Goal: Information Seeking & Learning: Find specific fact

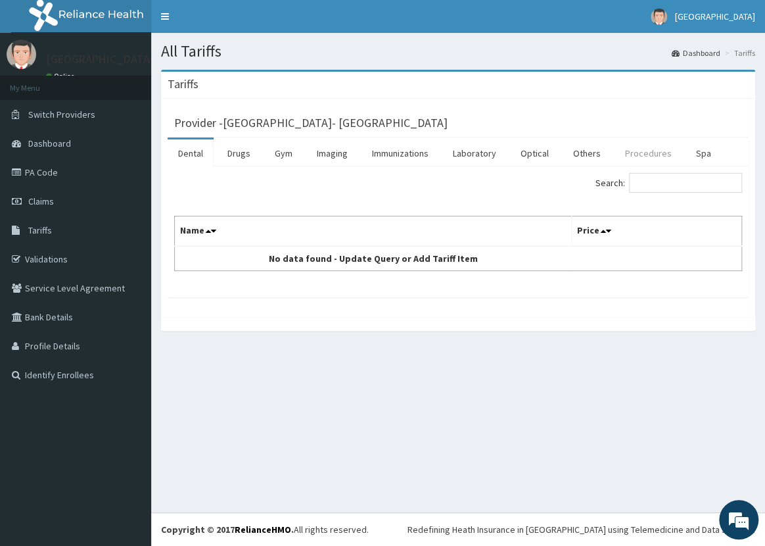
click at [640, 155] on link "Procedures" at bounding box center [649, 153] width 68 height 28
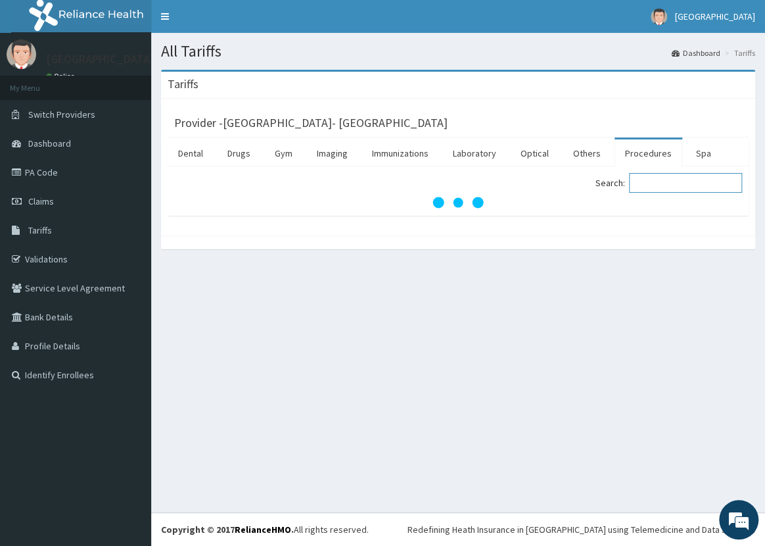
click at [673, 175] on input "Search:" at bounding box center [685, 183] width 113 height 20
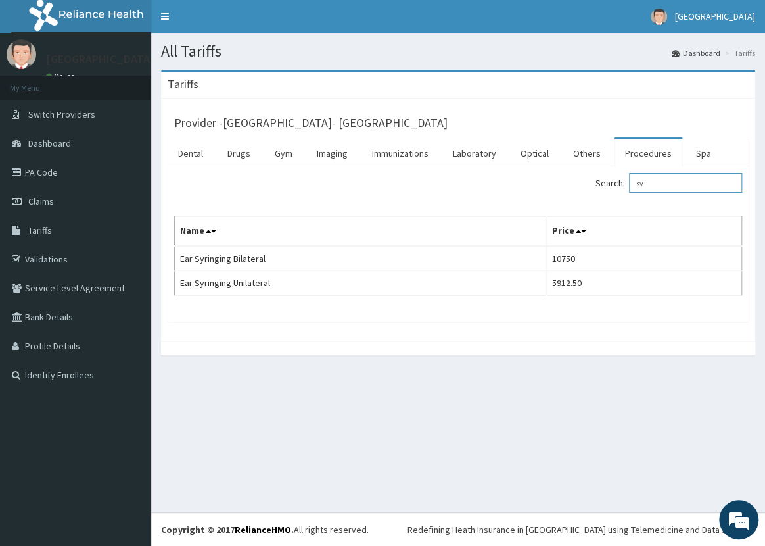
type input "s"
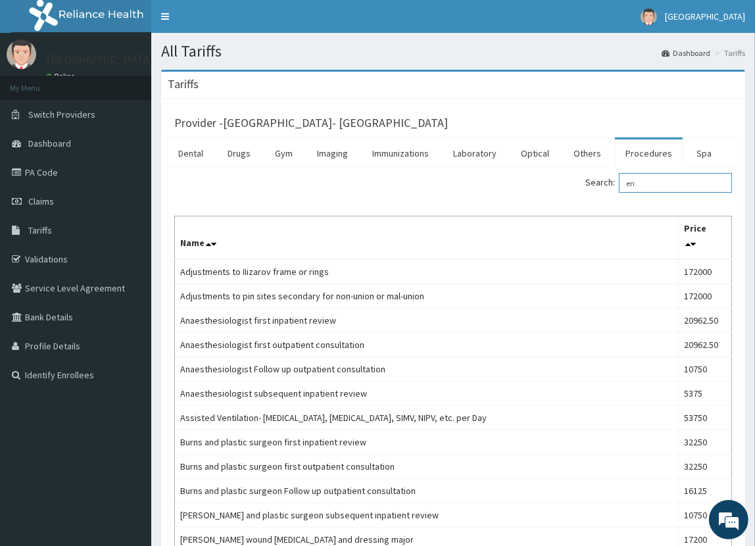
type input "e"
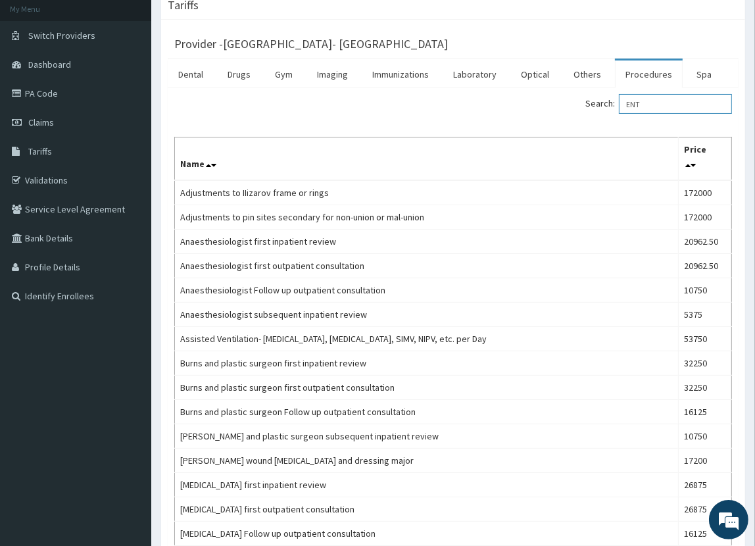
scroll to position [82, 0]
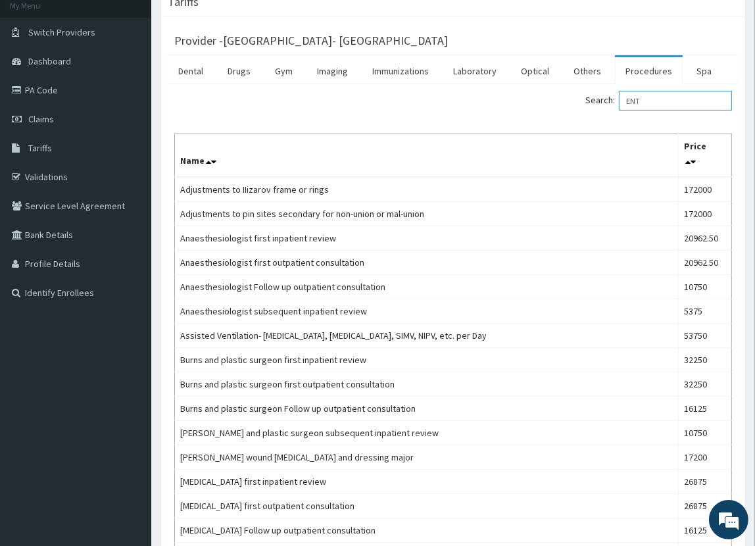
type input "ENT"
click at [645, 69] on link "Procedures" at bounding box center [649, 71] width 68 height 28
click at [650, 66] on link "Procedures" at bounding box center [649, 71] width 68 height 28
click at [235, 69] on link "Drugs" at bounding box center [239, 71] width 44 height 28
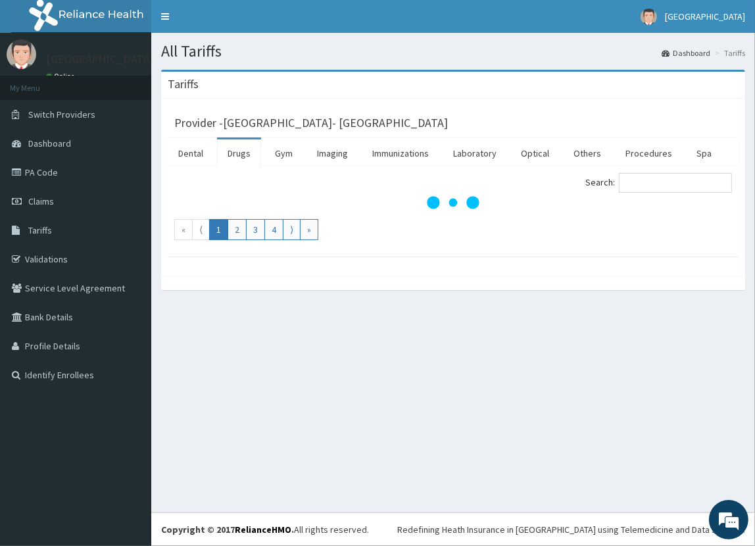
scroll to position [0, 0]
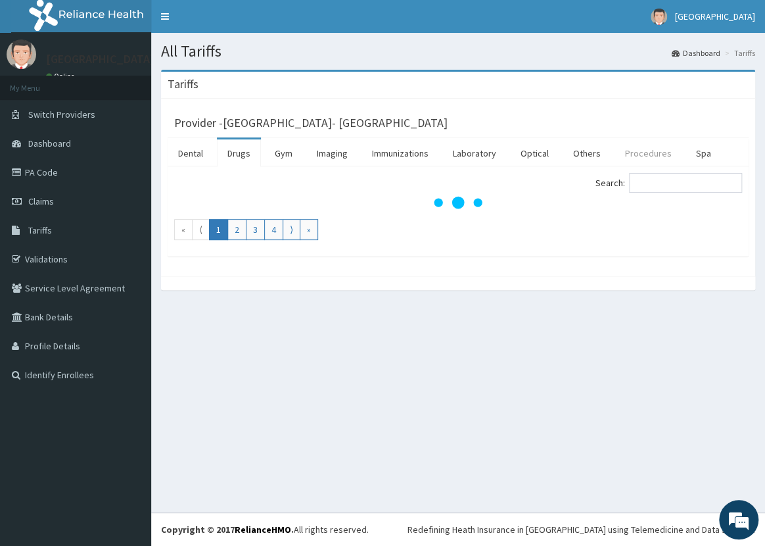
click at [640, 151] on link "Procedures" at bounding box center [649, 153] width 68 height 28
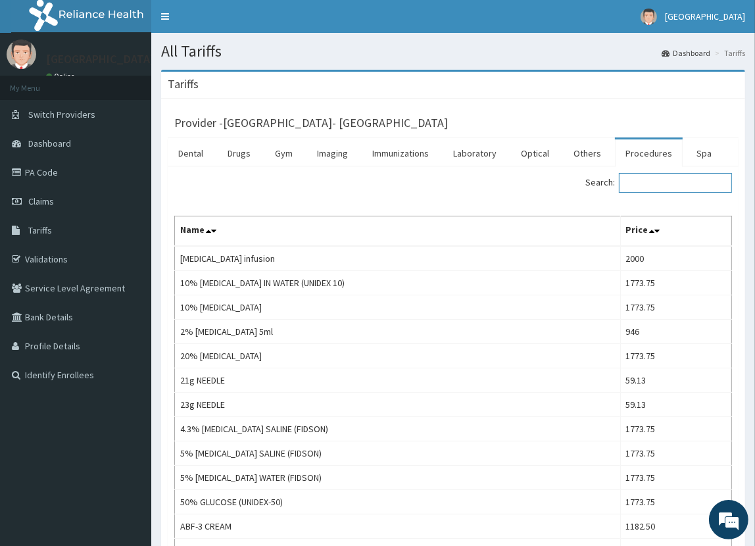
click at [677, 180] on input "Search:" at bounding box center [675, 183] width 113 height 20
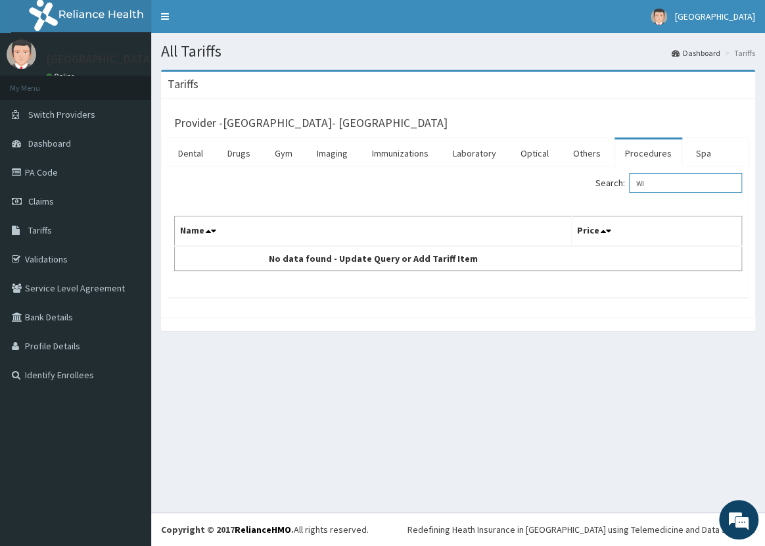
type input "W"
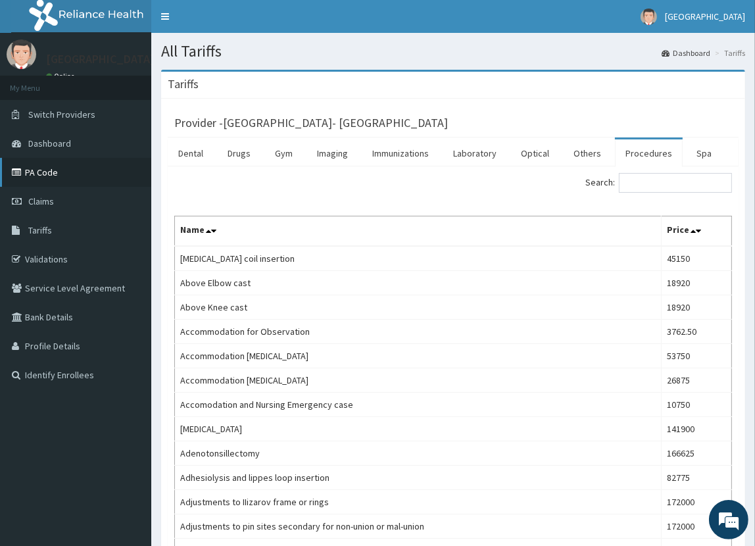
click at [87, 169] on link "PA Code" at bounding box center [75, 172] width 151 height 29
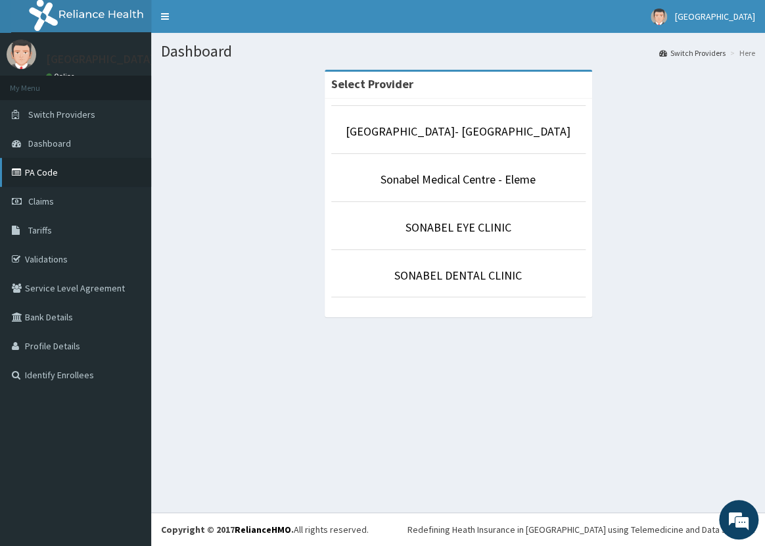
click at [62, 171] on link "PA Code" at bounding box center [75, 172] width 151 height 29
click at [63, 225] on link "Tariffs" at bounding box center [75, 230] width 151 height 29
click at [66, 227] on link "Tariffs" at bounding box center [75, 230] width 151 height 29
click at [48, 221] on link "Tariffs" at bounding box center [75, 230] width 151 height 29
click at [51, 228] on link "Tariffs" at bounding box center [75, 230] width 151 height 29
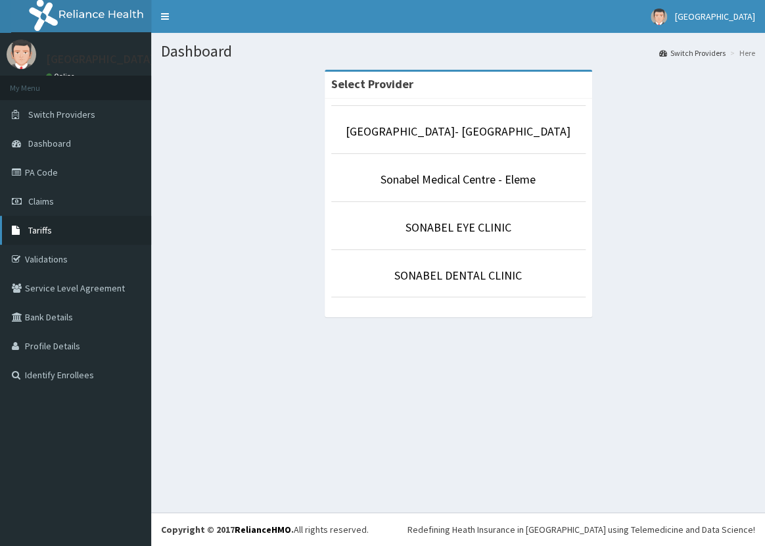
click at [59, 231] on link "Tariffs" at bounding box center [75, 230] width 151 height 29
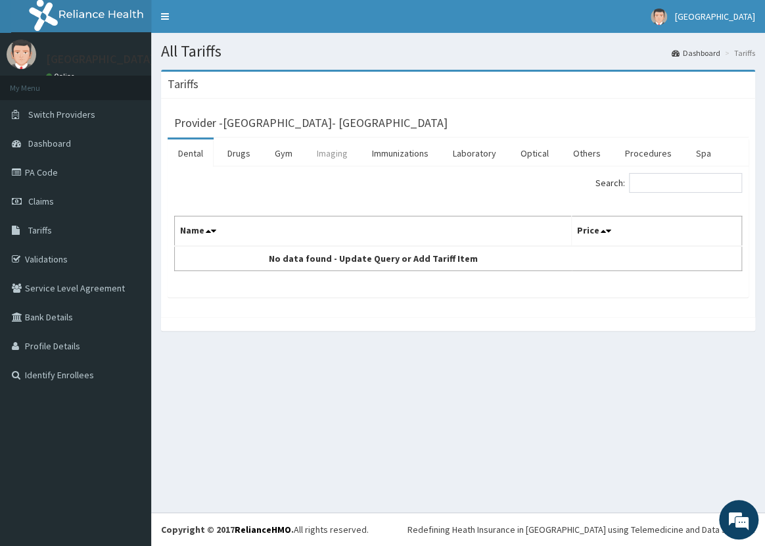
click at [343, 151] on link "Imaging" at bounding box center [332, 153] width 52 height 28
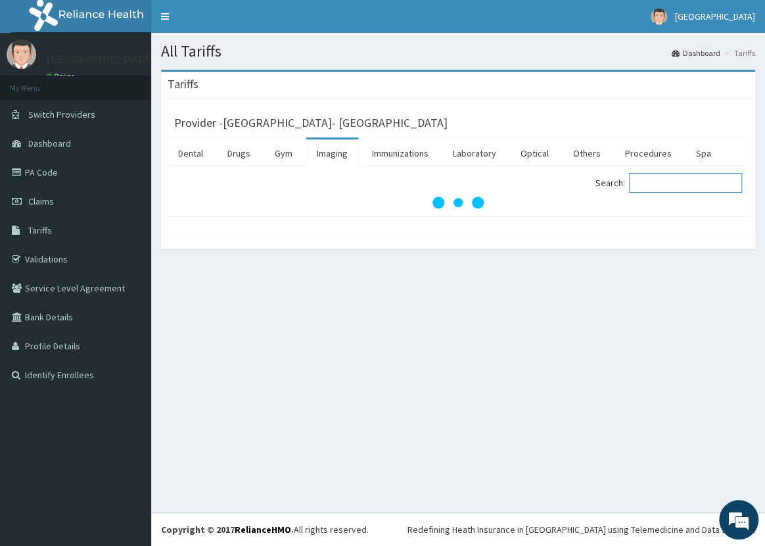
click at [704, 183] on input "Search:" at bounding box center [685, 183] width 113 height 20
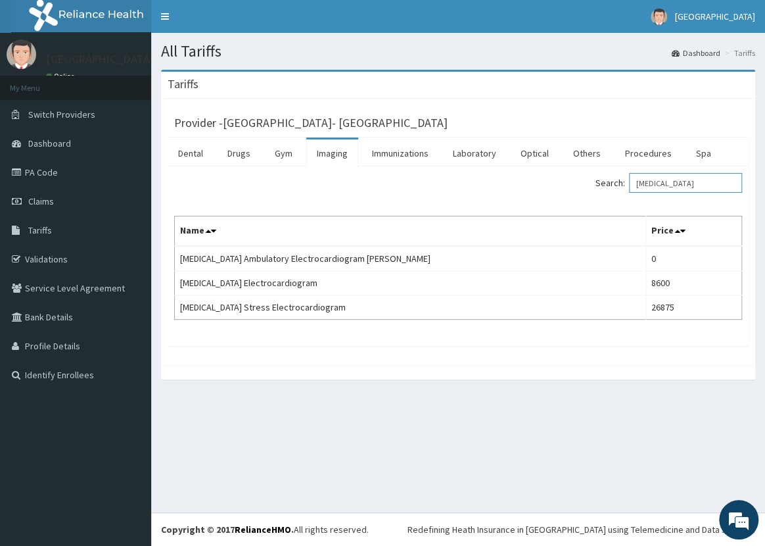
type input "[MEDICAL_DATA]"
click at [327, 155] on link "Imaging" at bounding box center [332, 153] width 52 height 28
click at [664, 177] on input "Search:" at bounding box center [685, 183] width 113 height 20
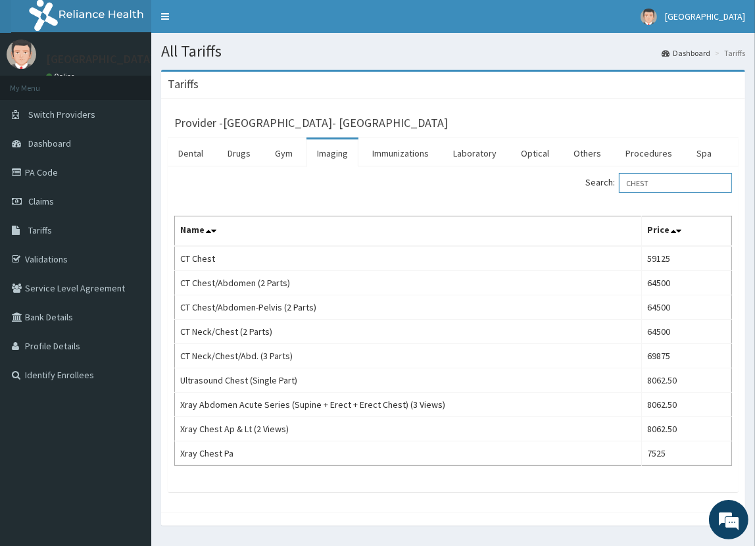
type input "CHEST"
drag, startPoint x: 246, startPoint y: 151, endPoint x: 265, endPoint y: 151, distance: 19.1
click at [247, 151] on link "Drugs" at bounding box center [239, 153] width 44 height 28
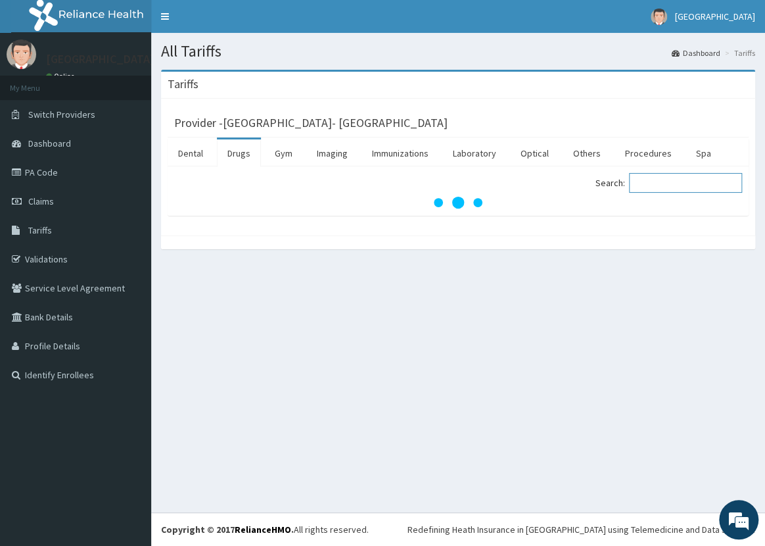
click at [658, 175] on input "Search:" at bounding box center [685, 183] width 113 height 20
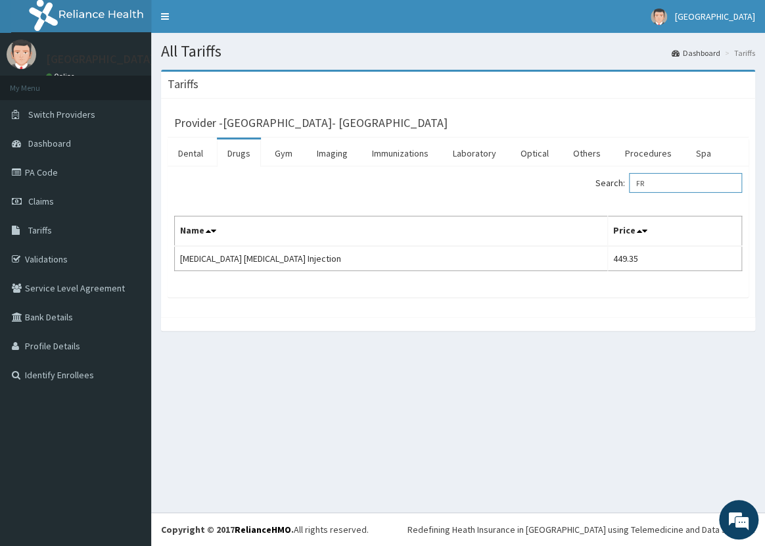
type input "F"
type input "ALDACT"
click at [232, 158] on link "Drugs" at bounding box center [239, 153] width 44 height 28
click at [684, 182] on input "Search:" at bounding box center [685, 183] width 113 height 20
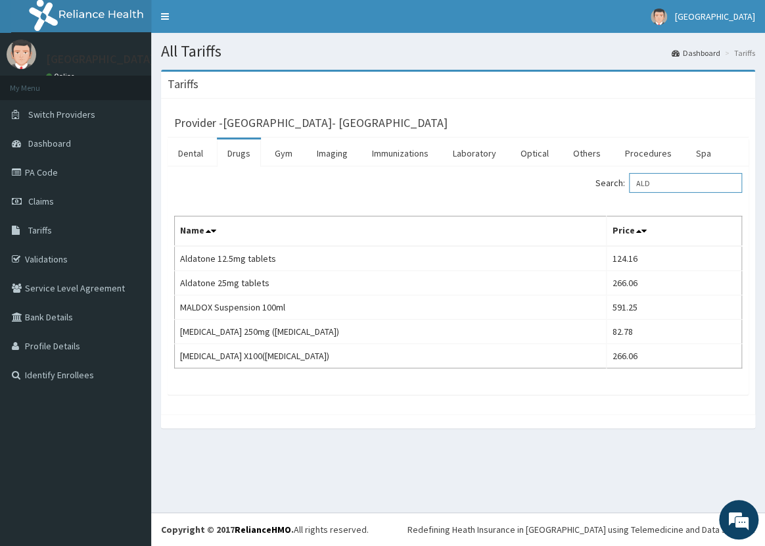
click at [682, 190] on input "ALD" at bounding box center [685, 183] width 113 height 20
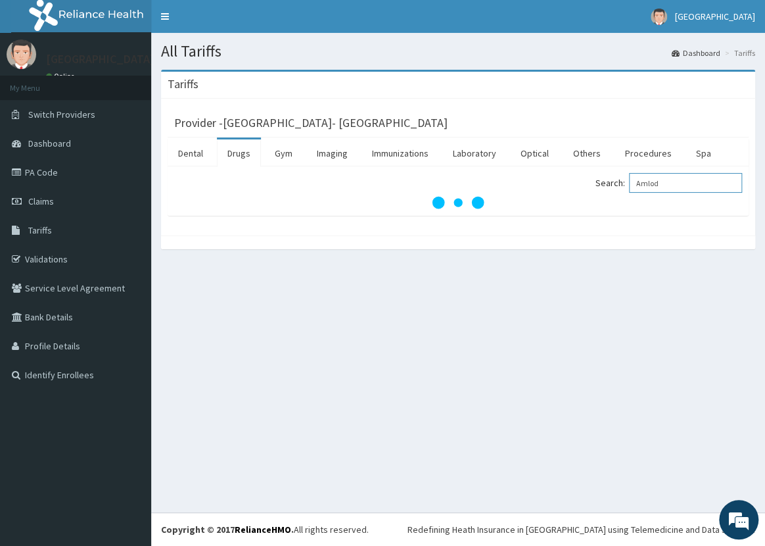
type input "Amlod"
click at [244, 151] on link "Drugs" at bounding box center [239, 153] width 44 height 28
click at [659, 177] on input "Search:" at bounding box center [685, 183] width 113 height 20
type input "amlodip"
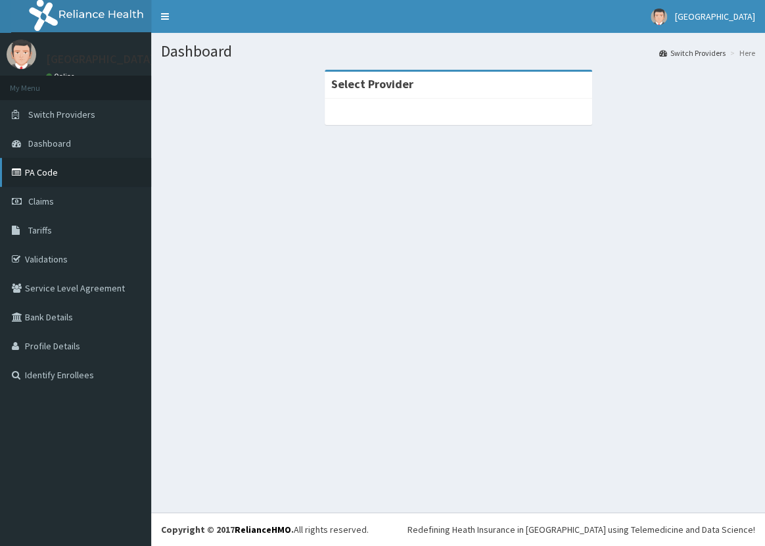
click at [66, 170] on link "PA Code" at bounding box center [75, 172] width 151 height 29
